Goal: Information Seeking & Learning: Learn about a topic

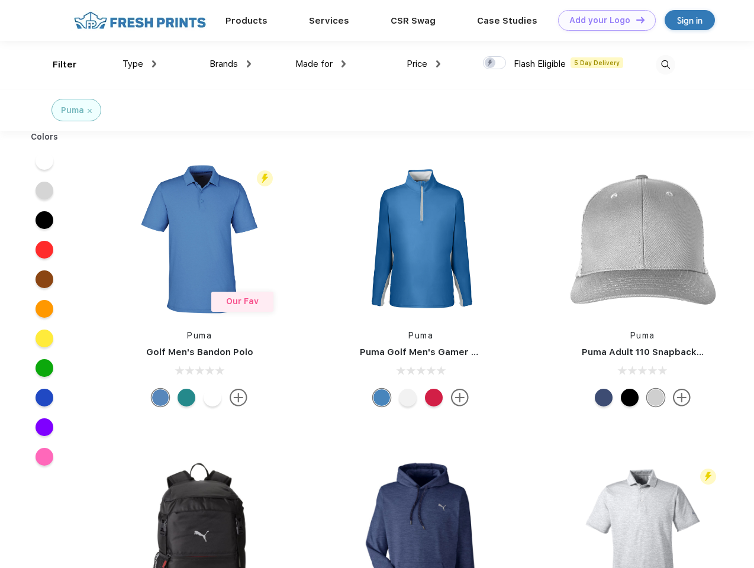
scroll to position [1, 0]
click at [602, 20] on link "Add your Logo Design Tool" at bounding box center [607, 20] width 98 height 21
click at [0, 0] on div "Design Tool" at bounding box center [0, 0] width 0 height 0
click at [635, 20] on link "Add your Logo Design Tool" at bounding box center [607, 20] width 98 height 21
click at [57, 64] on div "Filter" at bounding box center [65, 65] width 24 height 14
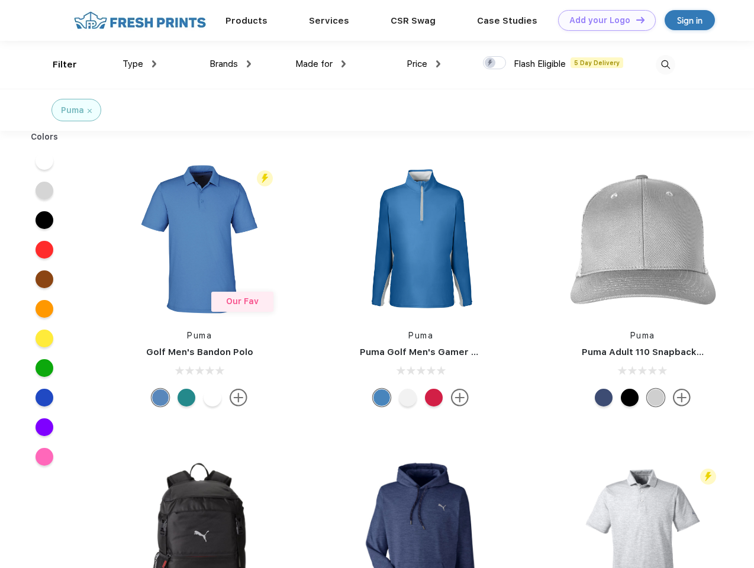
click at [140, 64] on span "Type" at bounding box center [132, 64] width 21 height 11
click at [230, 64] on span "Brands" at bounding box center [223, 64] width 28 height 11
click at [321, 64] on span "Made for" at bounding box center [313, 64] width 37 height 11
click at [424, 64] on span "Price" at bounding box center [416, 64] width 21 height 11
click at [495, 63] on div at bounding box center [494, 62] width 23 height 13
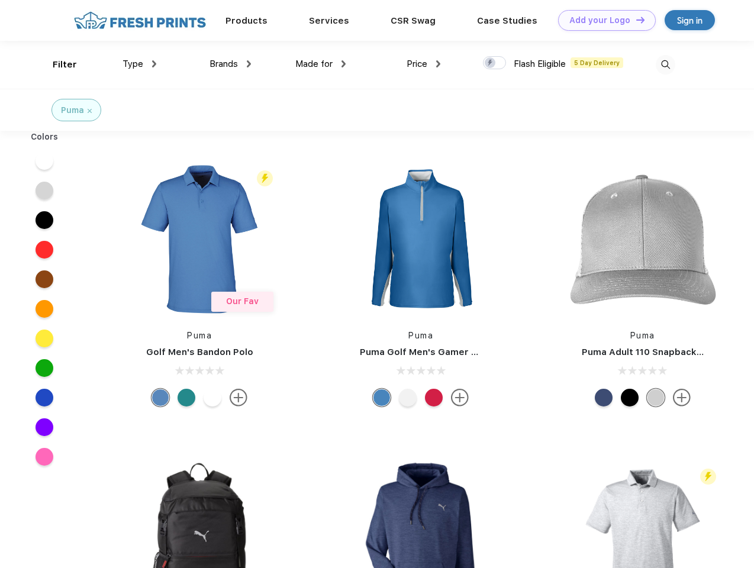
click at [490, 63] on input "checkbox" at bounding box center [487, 60] width 8 height 8
click at [665, 64] on img at bounding box center [665, 65] width 20 height 20
